Goal: Information Seeking & Learning: Learn about a topic

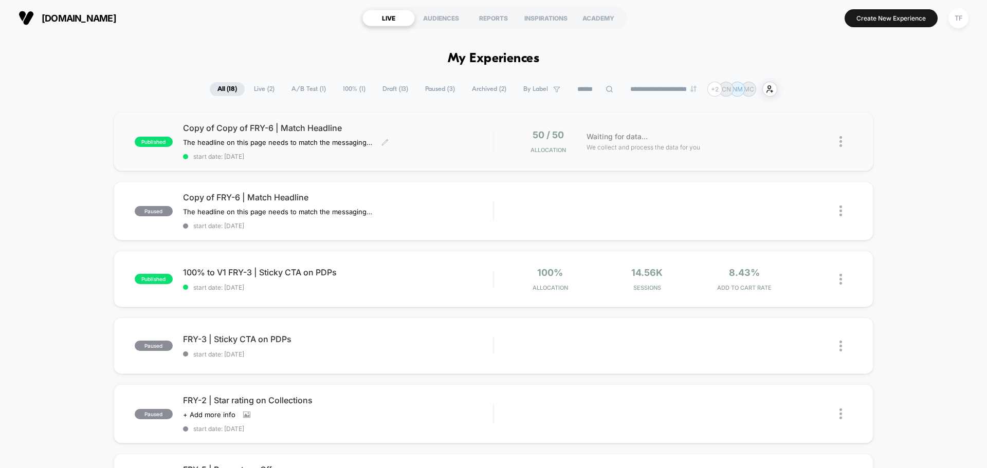
click at [416, 148] on div "Copy of Copy of FRY-6 | Match Headline The headline on this page needs to match…" at bounding box center [338, 142] width 310 height 38
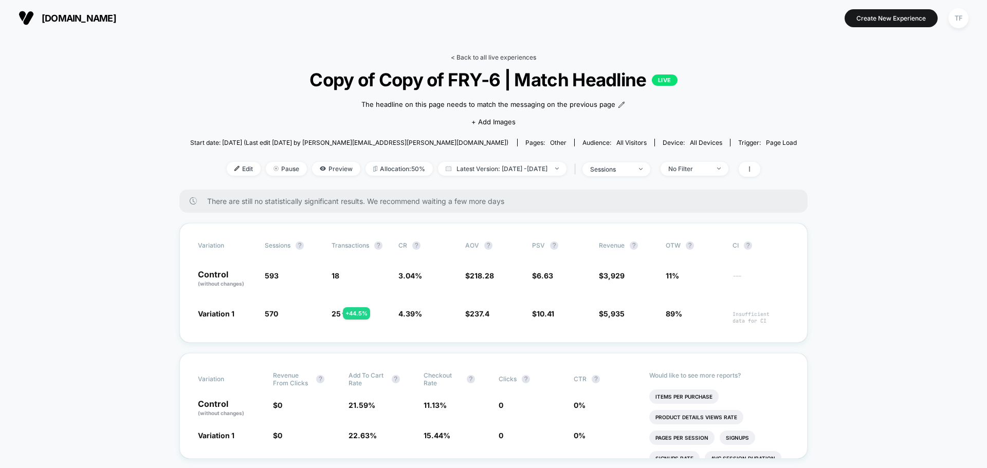
click at [499, 56] on link "< Back to all live experiences" at bounding box center [493, 57] width 85 height 8
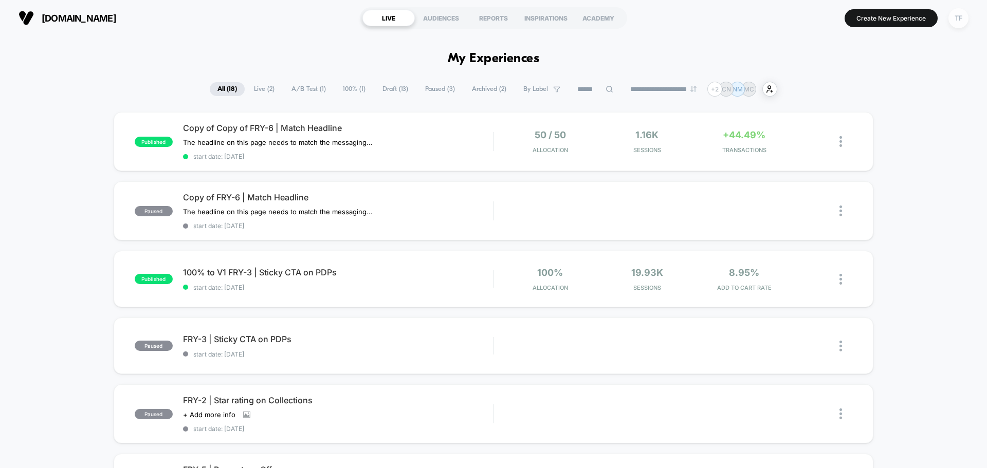
click at [963, 15] on div "TF" at bounding box center [958, 18] width 20 height 20
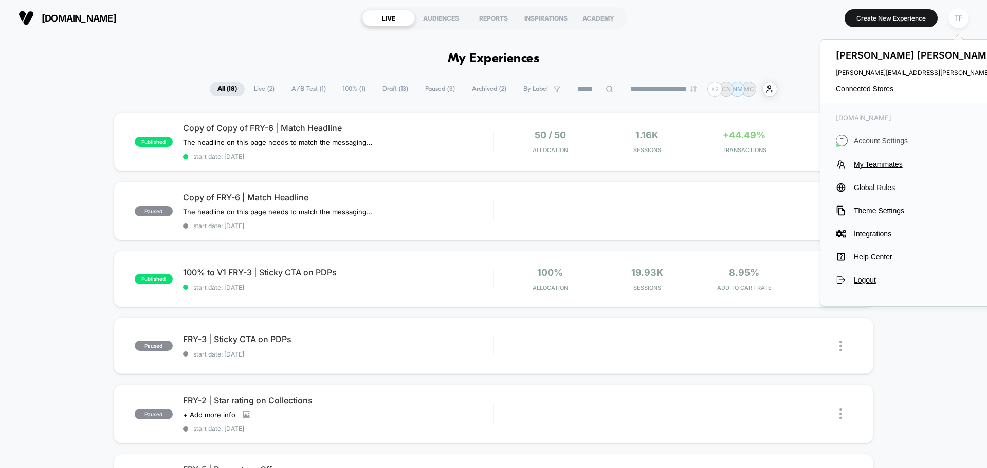
click at [879, 142] on span "Account Settings" at bounding box center [947, 141] width 186 height 8
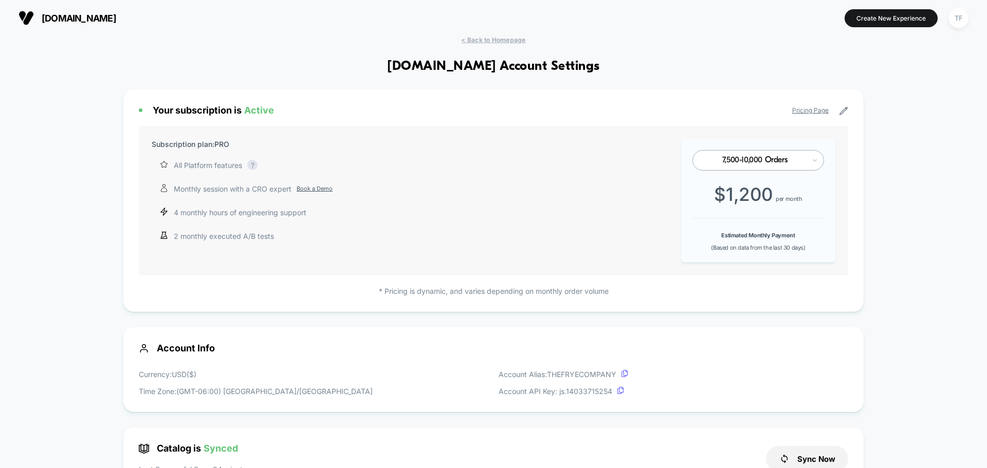
click at [531, 296] on p "* Pricing is dynamic, and varies depending on monthly order volume" at bounding box center [493, 291] width 709 height 11
click at [627, 373] on icon at bounding box center [624, 373] width 7 height 7
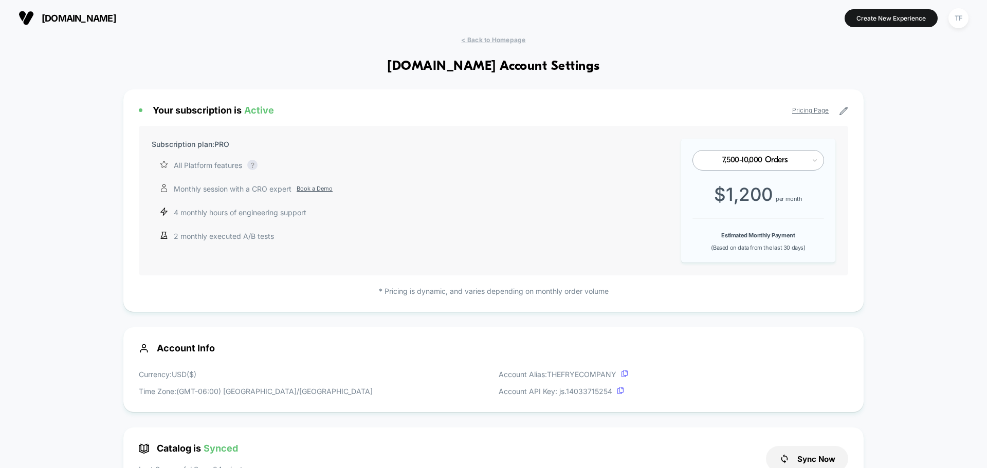
click at [763, 246] on span "(Based on data from the last 30 days)" at bounding box center [758, 247] width 94 height 7
click at [742, 199] on span "$ 1,200" at bounding box center [743, 195] width 59 height 22
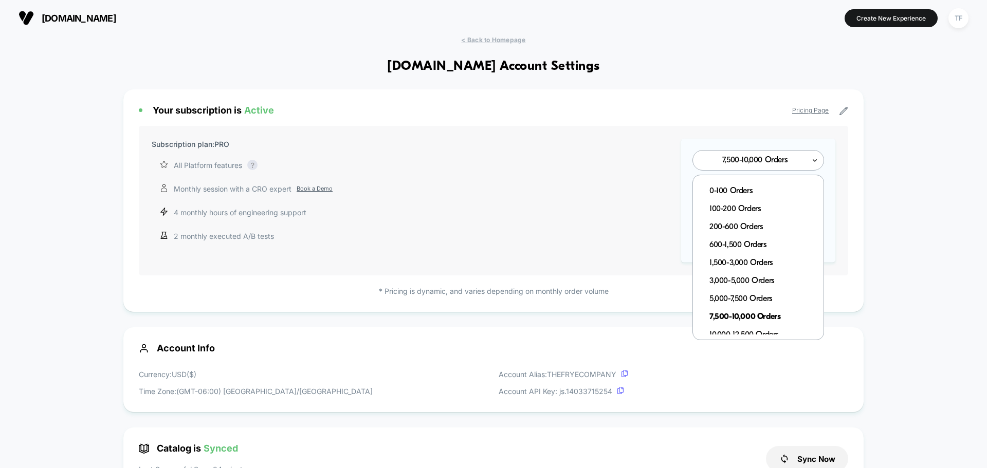
click at [816, 161] on icon at bounding box center [815, 160] width 4 height 3
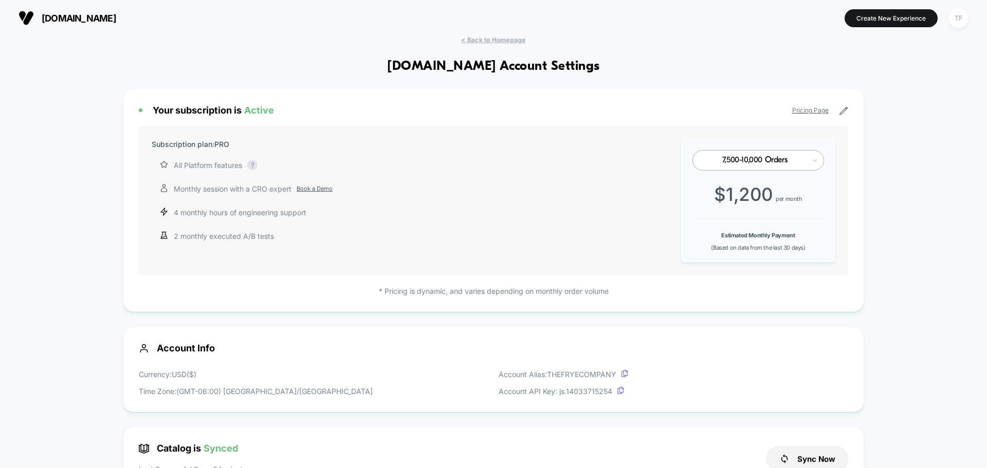
click at [954, 20] on div "TF" at bounding box center [958, 18] width 20 height 20
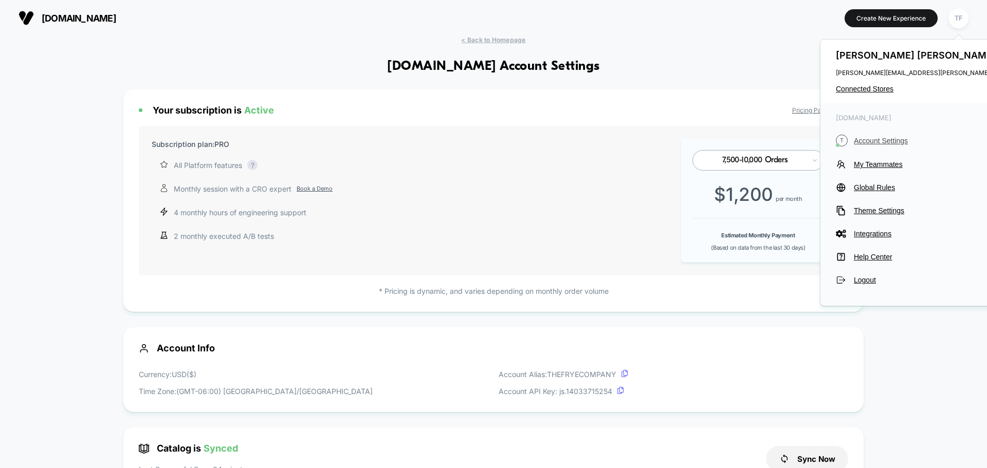
click at [894, 143] on span "Account Settings" at bounding box center [947, 141] width 186 height 8
click at [888, 140] on span "Account Settings" at bounding box center [947, 141] width 186 height 8
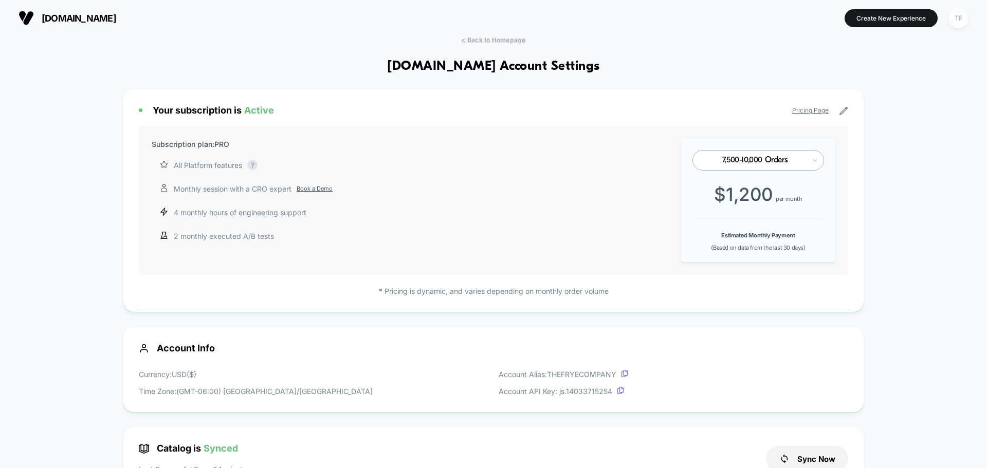
click at [959, 20] on div "TF" at bounding box center [958, 18] width 20 height 20
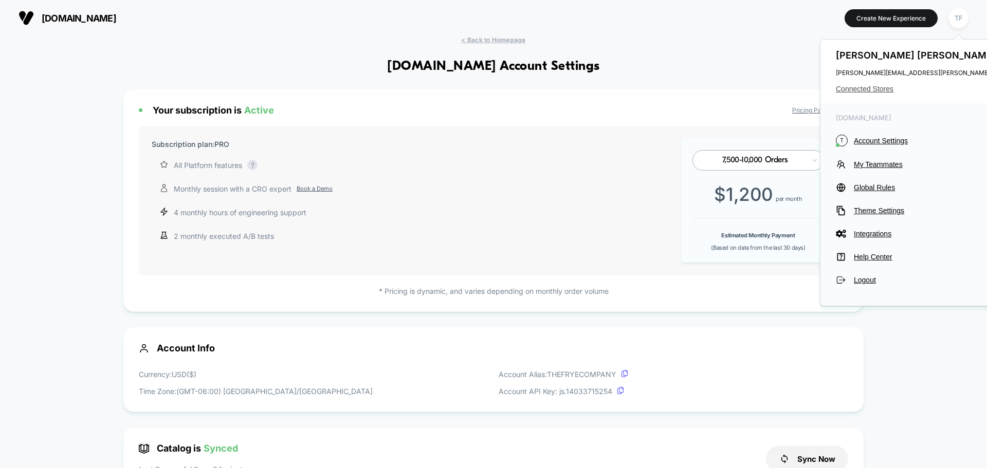
click at [862, 89] on span "Connected Stores" at bounding box center [938, 89] width 204 height 8
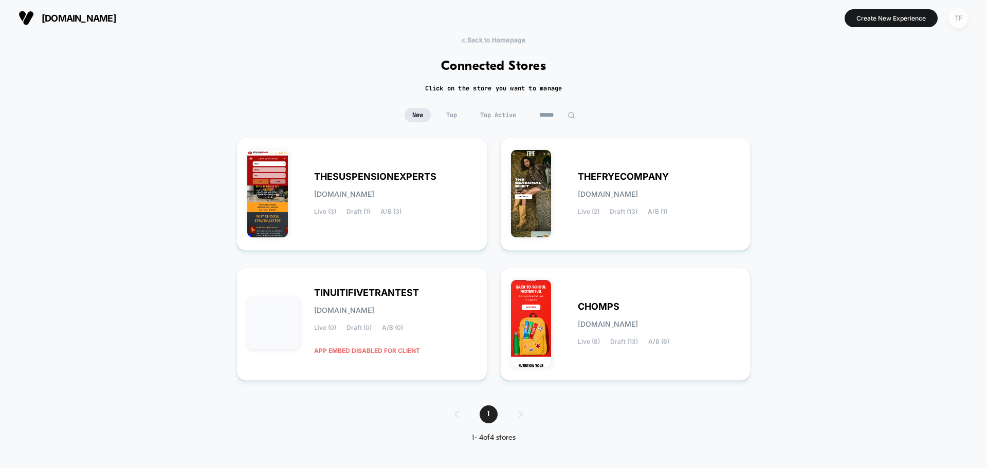
click at [957, 19] on div "TF" at bounding box center [958, 18] width 20 height 20
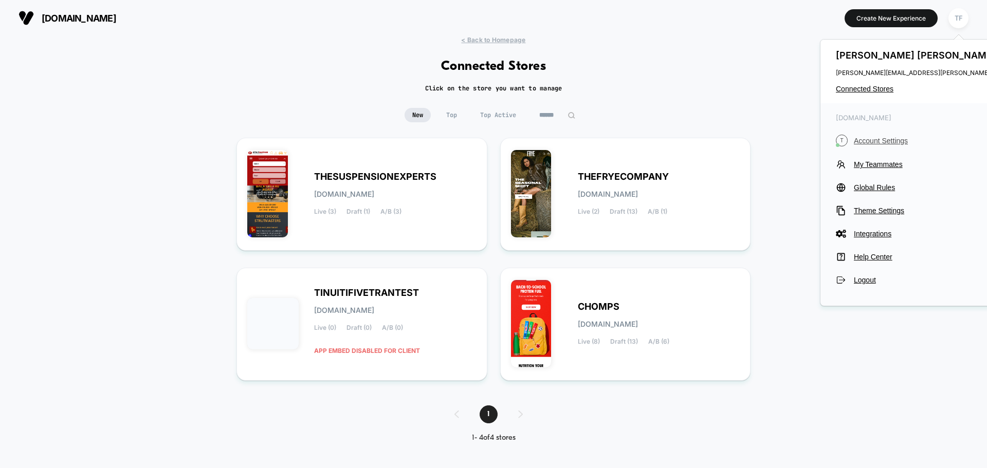
click at [879, 141] on span "Account Settings" at bounding box center [947, 141] width 186 height 8
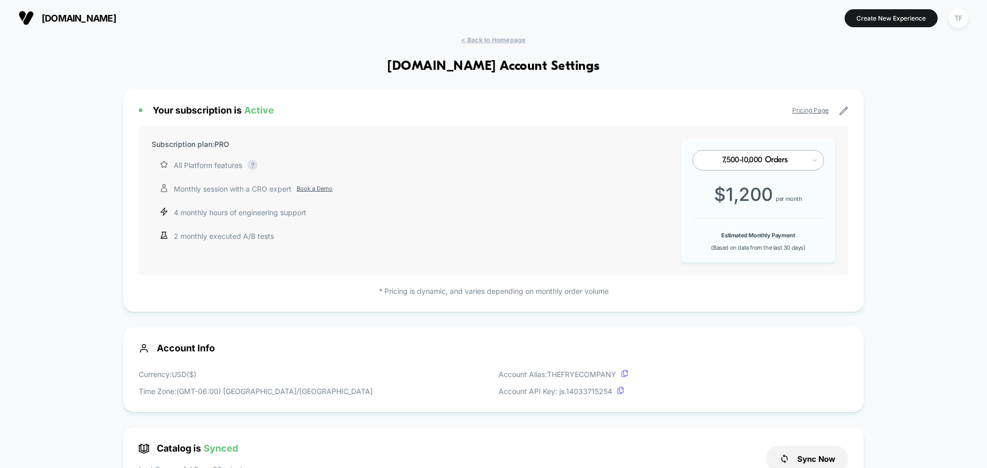
scroll to position [51, 0]
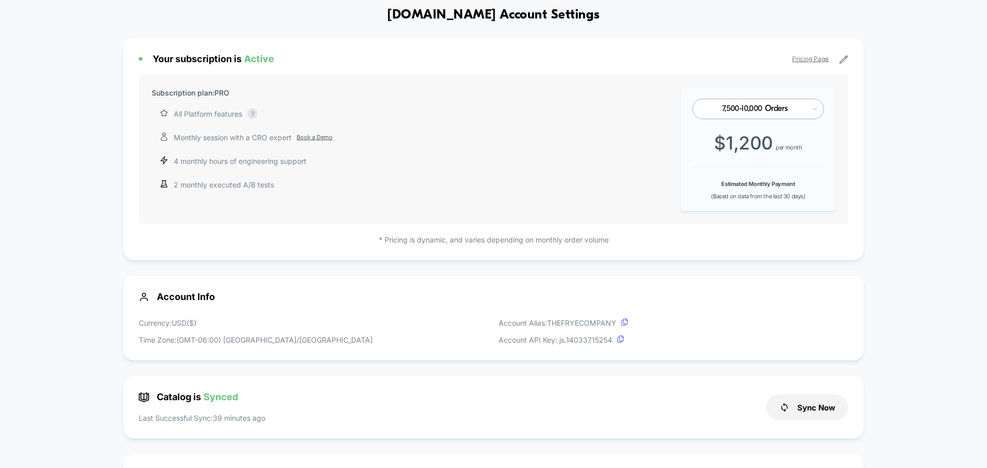
click at [764, 186] on b "Estimated Monthly Payment" at bounding box center [758, 183] width 74 height 7
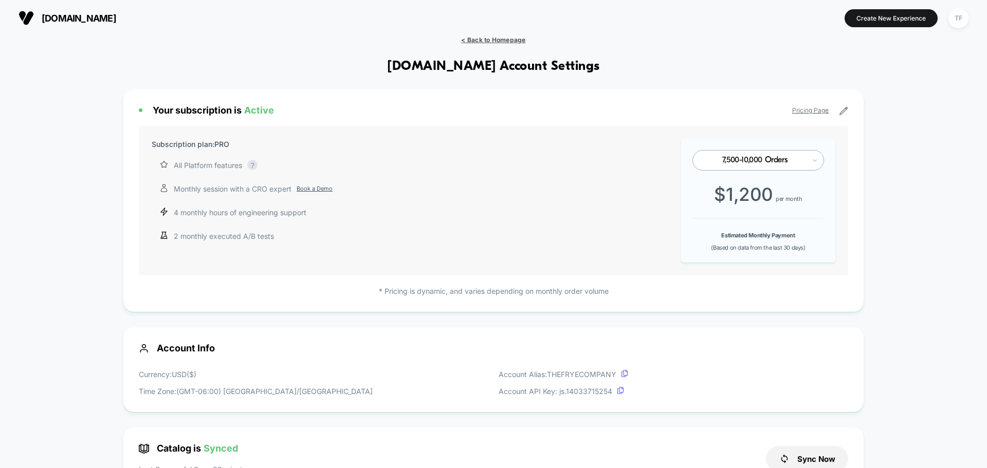
click at [491, 38] on span "< Back to Homepage" at bounding box center [493, 40] width 64 height 8
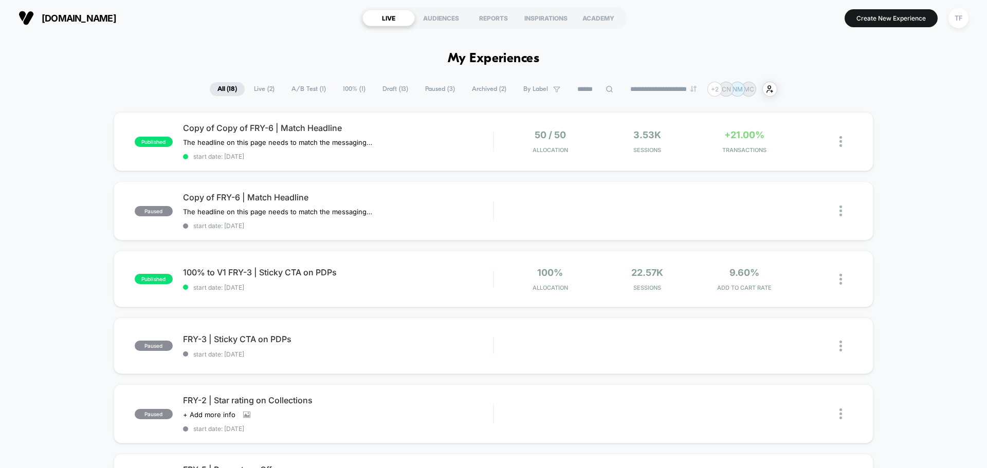
click at [88, 15] on span "[DOMAIN_NAME]" at bounding box center [79, 18] width 75 height 11
click at [957, 19] on div "TF" at bounding box center [958, 18] width 20 height 20
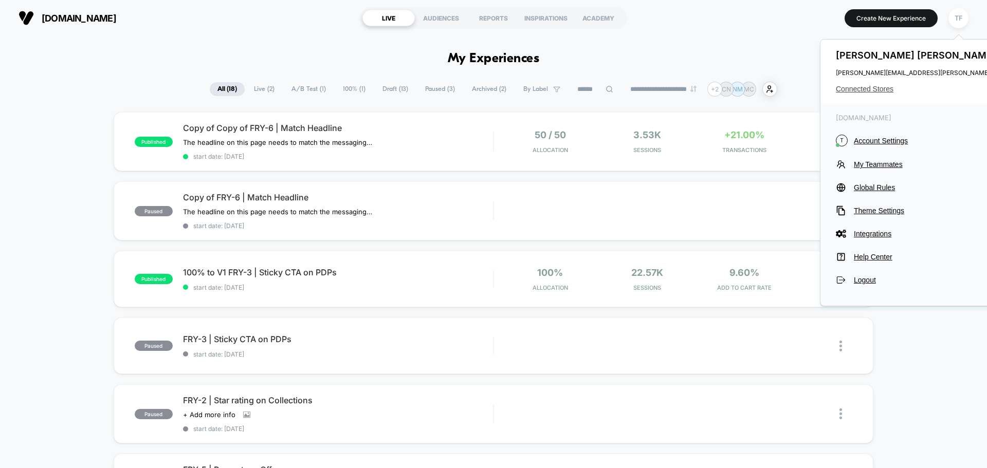
click at [875, 89] on span "Connected Stores" at bounding box center [938, 89] width 204 height 8
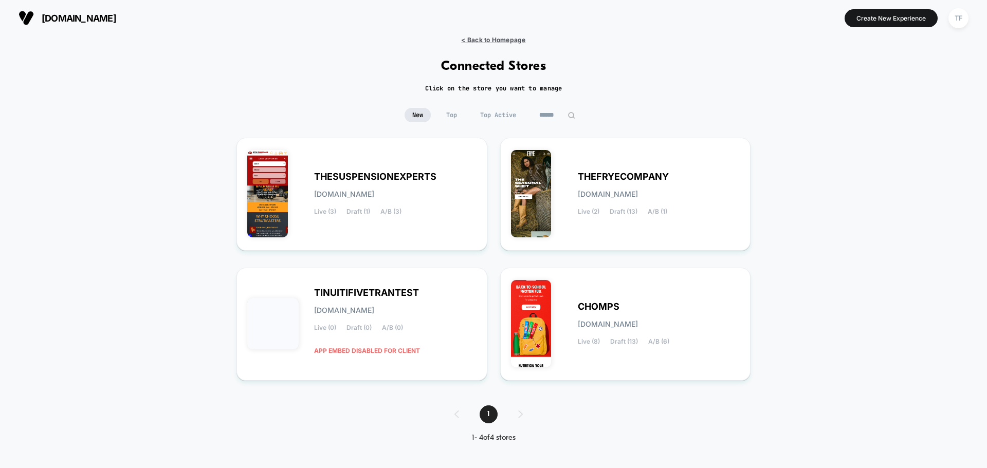
click at [487, 39] on span "< Back to Homepage" at bounding box center [493, 40] width 64 height 8
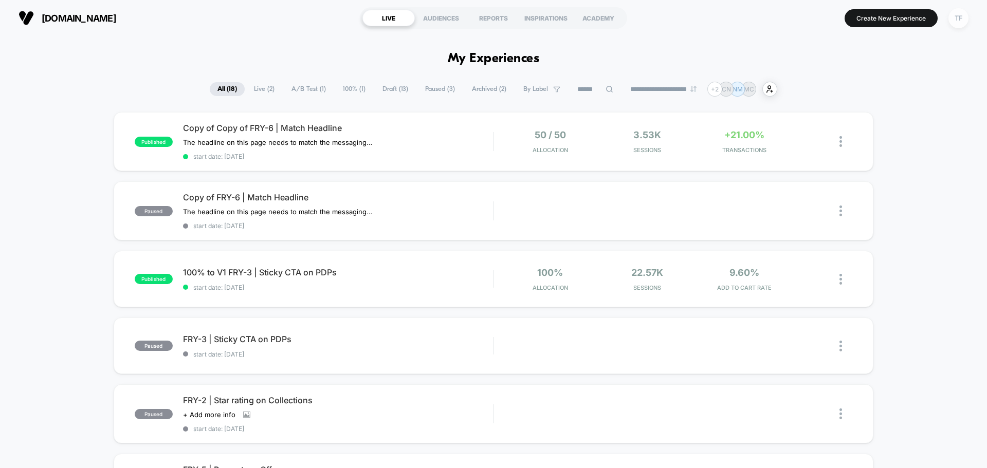
drag, startPoint x: 961, startPoint y: 25, endPoint x: 951, endPoint y: 26, distance: 9.8
click at [960, 25] on div "TF" at bounding box center [958, 18] width 20 height 20
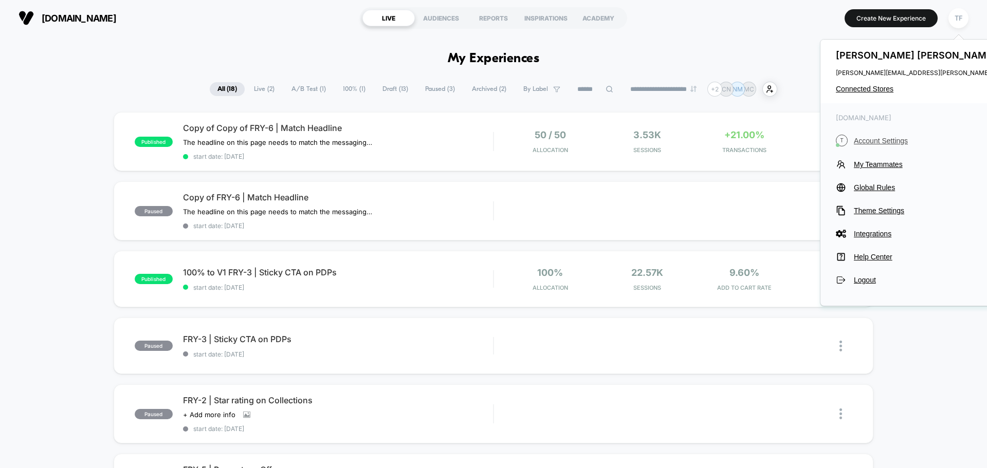
click at [868, 141] on span "Account Settings" at bounding box center [947, 141] width 186 height 8
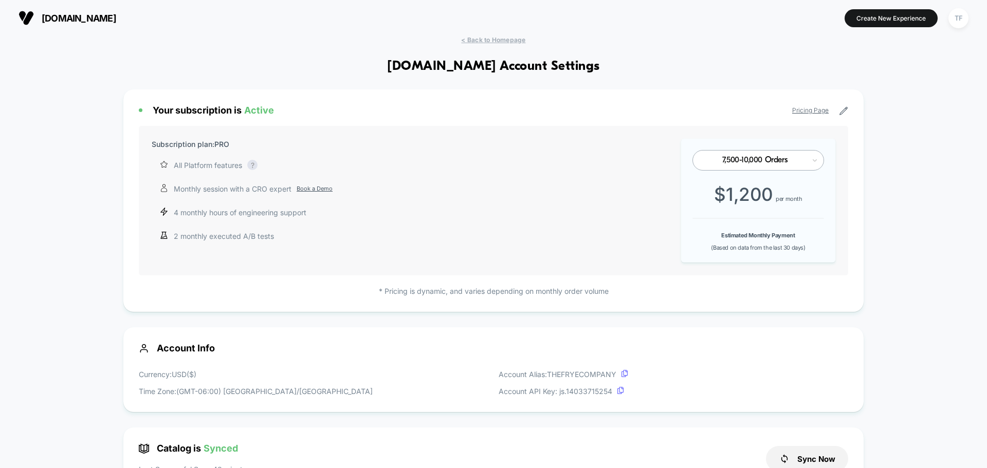
click at [820, 111] on link "Pricing Page" at bounding box center [810, 110] width 36 height 8
click at [441, 287] on p "* Pricing is dynamic, and varies depending on monthly order volume" at bounding box center [493, 291] width 709 height 11
